Goal: Transaction & Acquisition: Purchase product/service

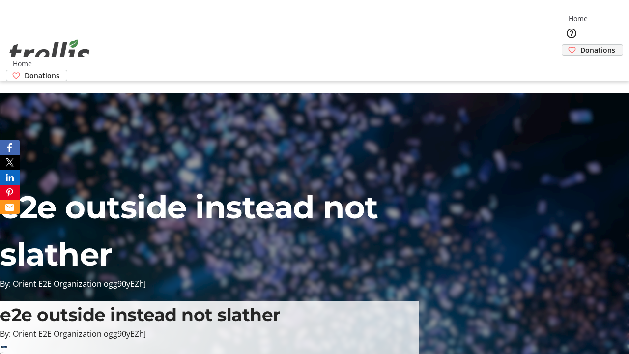
click at [581, 45] on span "Donations" at bounding box center [598, 50] width 35 height 10
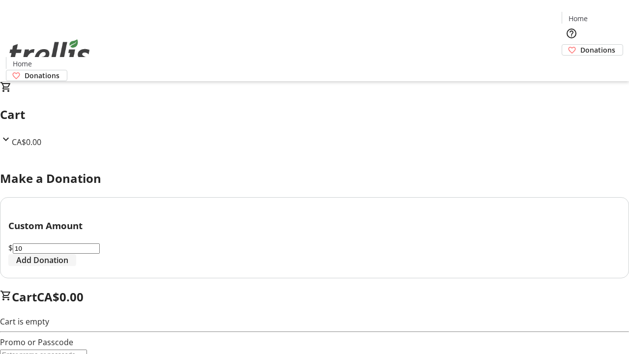
click at [68, 266] on span "Add Donation" at bounding box center [42, 260] width 52 height 12
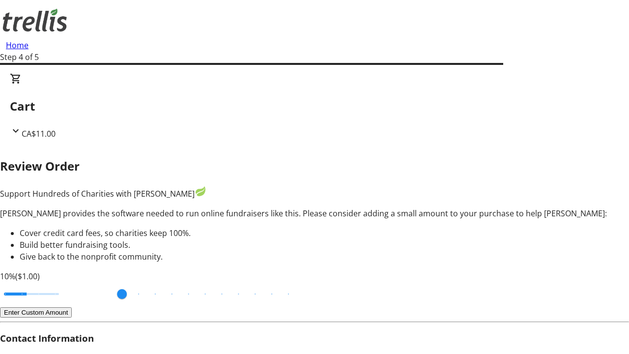
click at [72, 307] on button "Enter Custom Amount" at bounding box center [36, 312] width 72 height 10
